Goal: Information Seeking & Learning: Learn about a topic

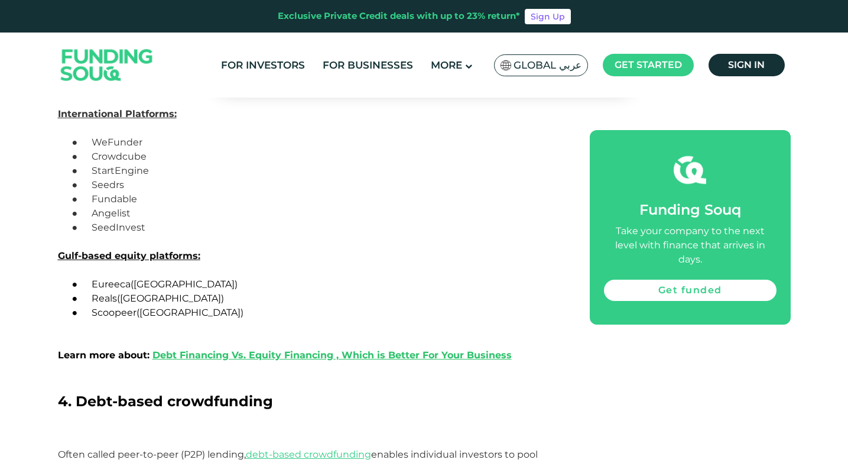
scroll to position [2192, 0]
drag, startPoint x: 95, startPoint y: 298, endPoint x: 117, endPoint y: 298, distance: 22.5
click at [117, 298] on span "Reals" at bounding box center [104, 297] width 25 height 11
copy span "Reals"
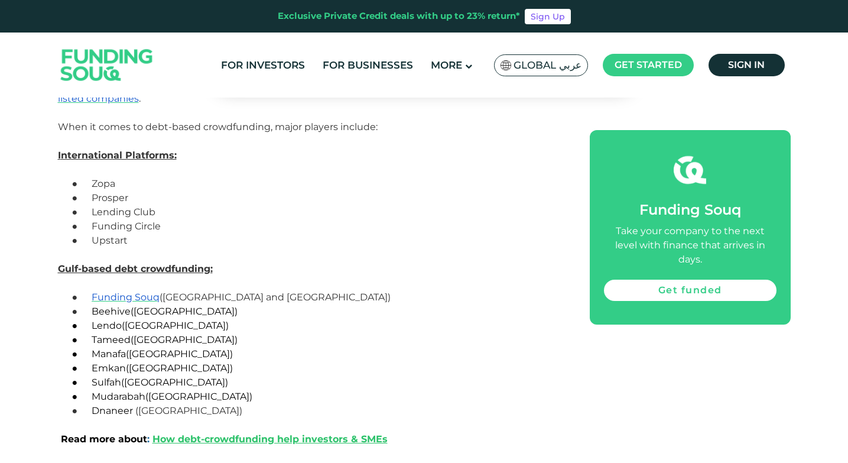
scroll to position [2781, 0]
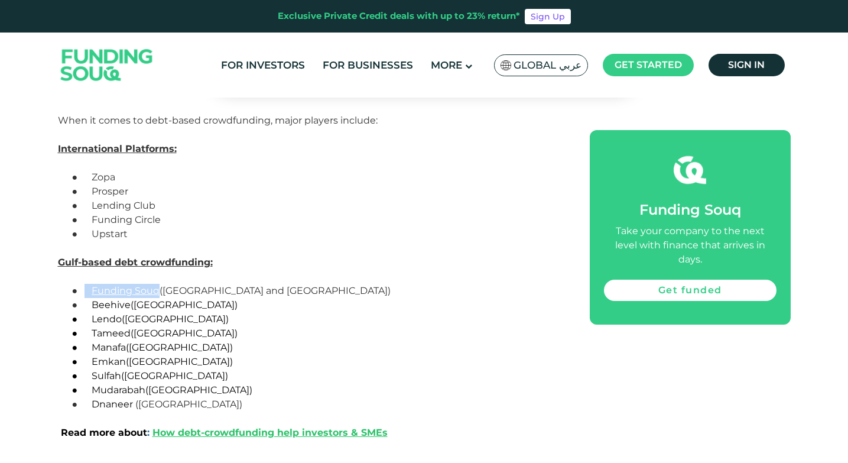
drag, startPoint x: 84, startPoint y: 287, endPoint x: 161, endPoint y: 292, distance: 76.4
click at [161, 292] on p "● Funding [GEOGRAPHIC_DATA] ([GEOGRAPHIC_DATA] and [GEOGRAPHIC_DATA])" at bounding box center [324, 291] width 477 height 14
copy p "Funding Souq"
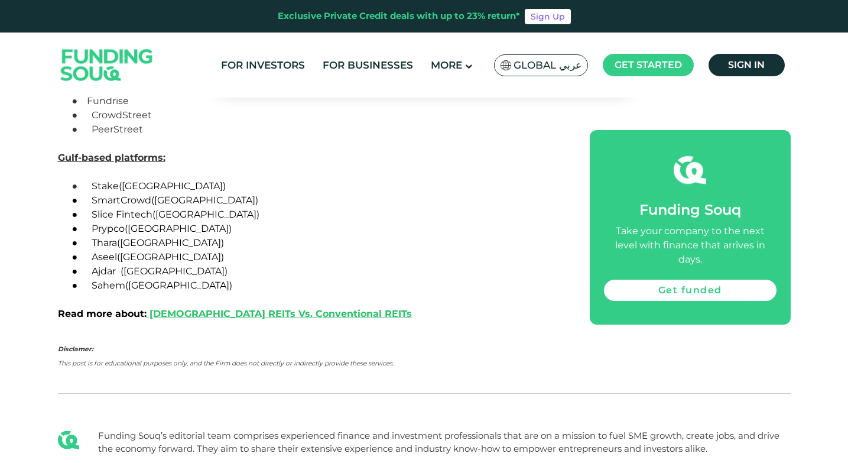
scroll to position [3401, 0]
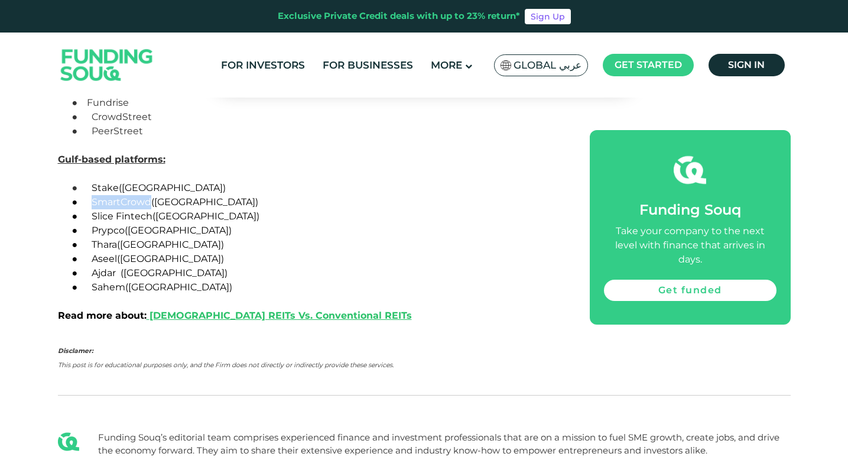
drag, startPoint x: 93, startPoint y: 200, endPoint x: 151, endPoint y: 199, distance: 57.9
click at [151, 199] on span "SmartCrowd" at bounding box center [122, 201] width 60 height 11
copy span "SmartCrowd"
drag, startPoint x: 93, startPoint y: 230, endPoint x: 122, endPoint y: 230, distance: 28.4
click at [122, 230] on span "Prypco" at bounding box center [108, 230] width 33 height 11
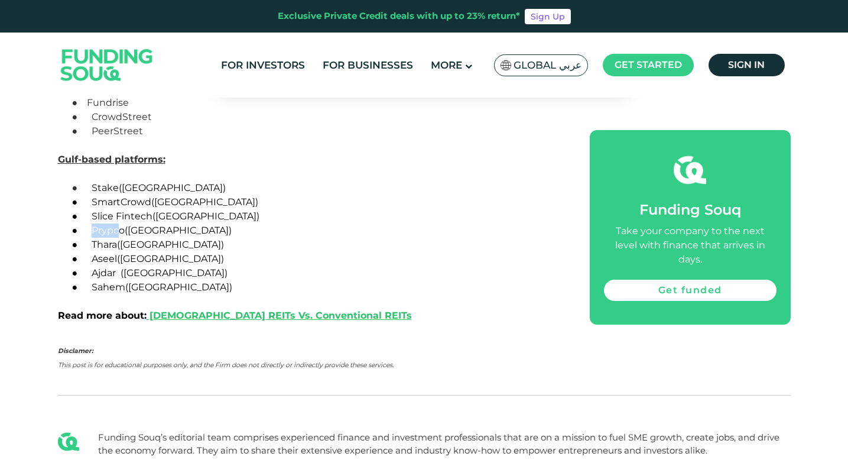
click at [99, 232] on span "Prypco" at bounding box center [108, 230] width 33 height 11
drag, startPoint x: 93, startPoint y: 230, endPoint x: 125, endPoint y: 230, distance: 31.3
click at [125, 230] on span "● Prypco (UAE)" at bounding box center [152, 230] width 160 height 11
copy span "Prypco"
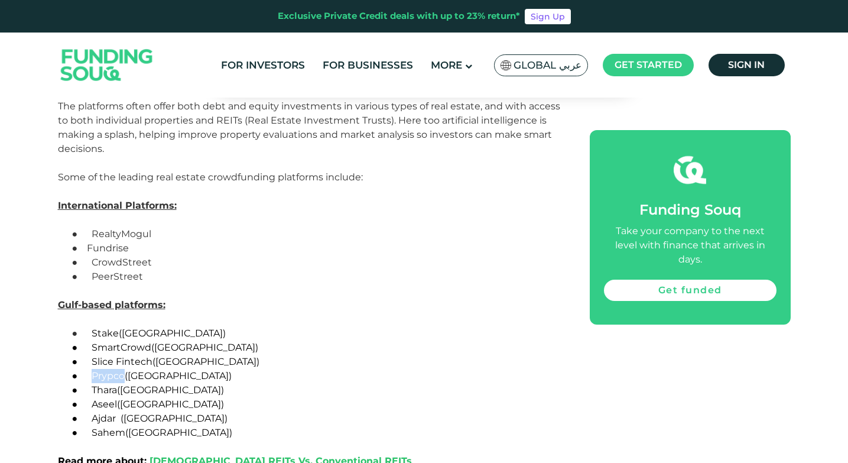
scroll to position [3251, 0]
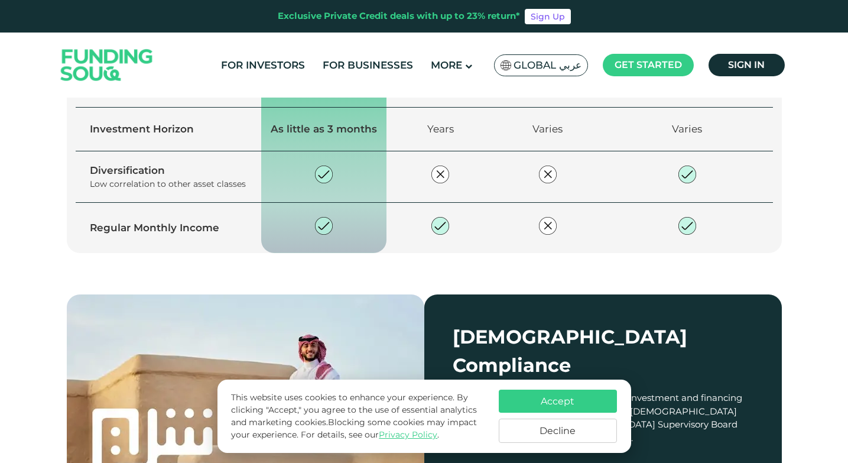
scroll to position [1492, 0]
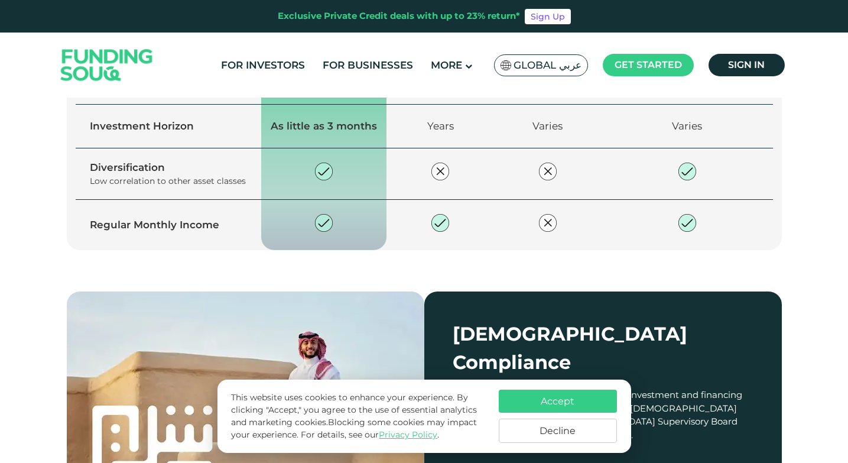
type tc-range-slider "4"
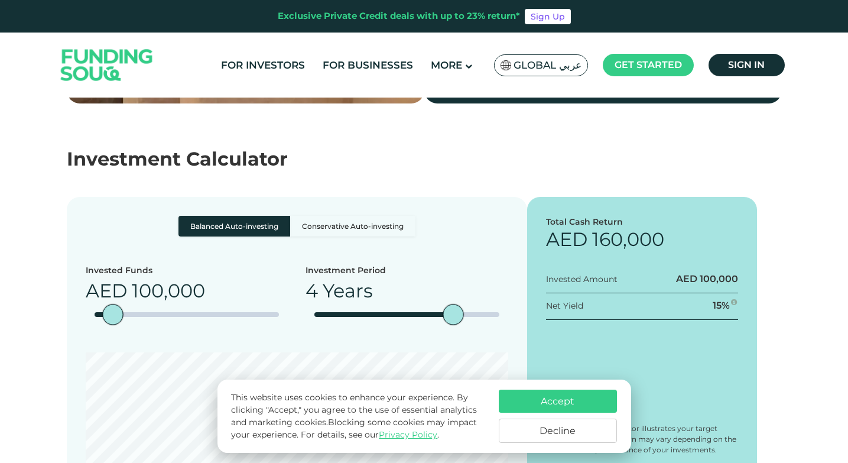
scroll to position [1928, 0]
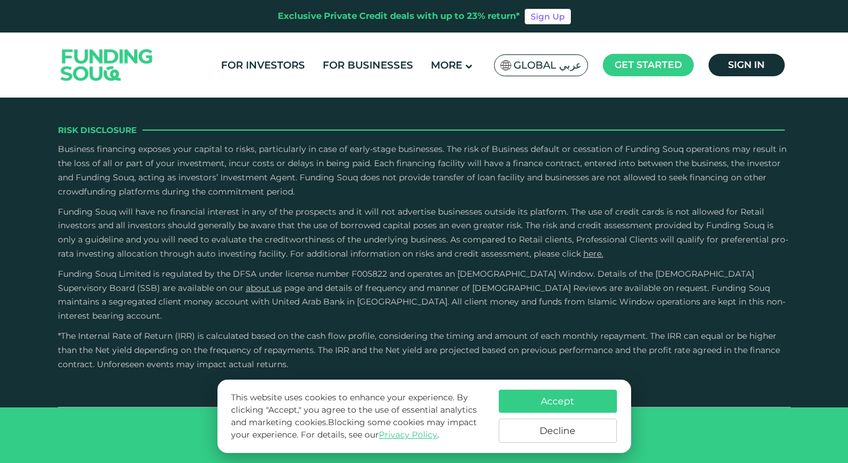
scroll to position [2133, 0]
type tc-range-slider "4"
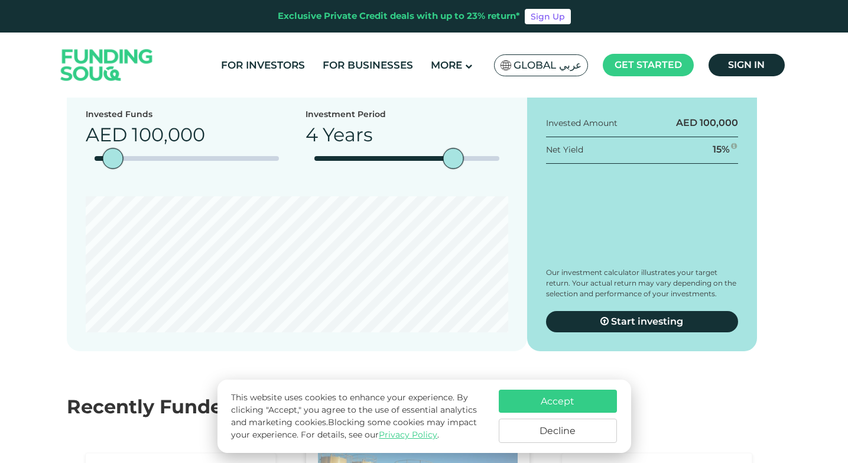
scroll to position [1149, 0]
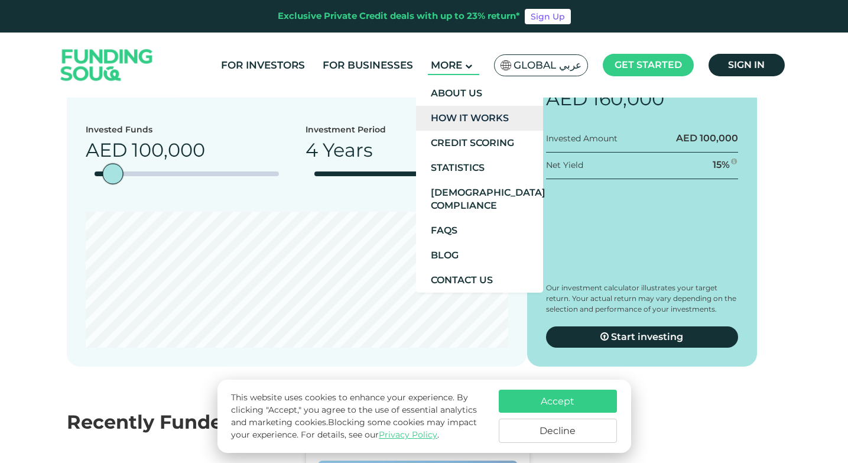
click at [467, 112] on link "How It Works" at bounding box center [479, 118] width 127 height 25
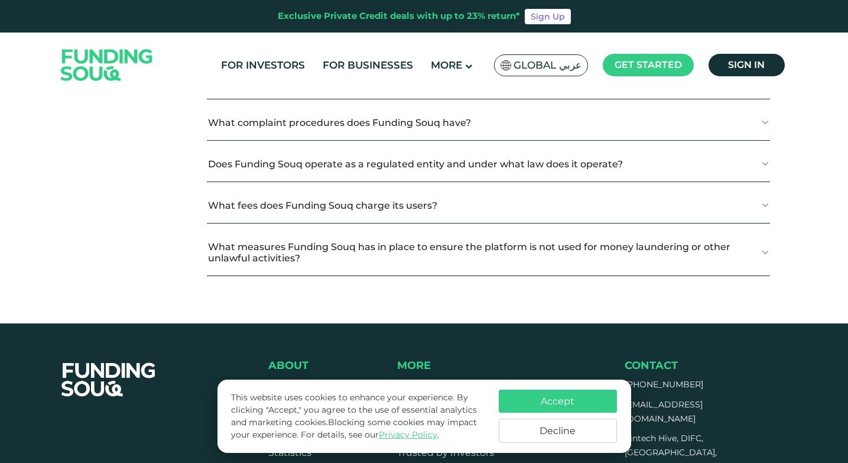
scroll to position [1497, 0]
